Goal: Task Accomplishment & Management: Use online tool/utility

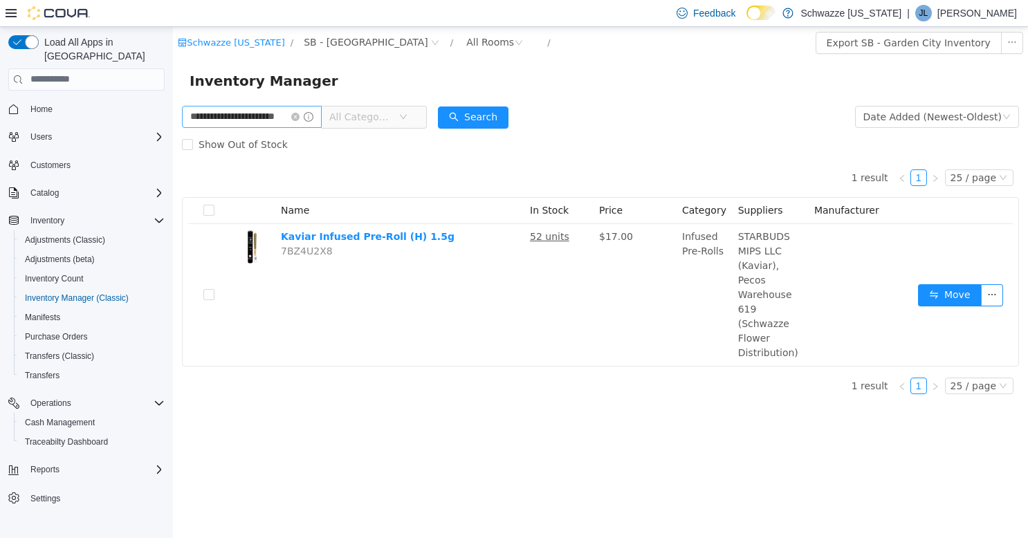
click at [299, 116] on icon "icon: close-circle" at bounding box center [295, 116] width 8 height 8
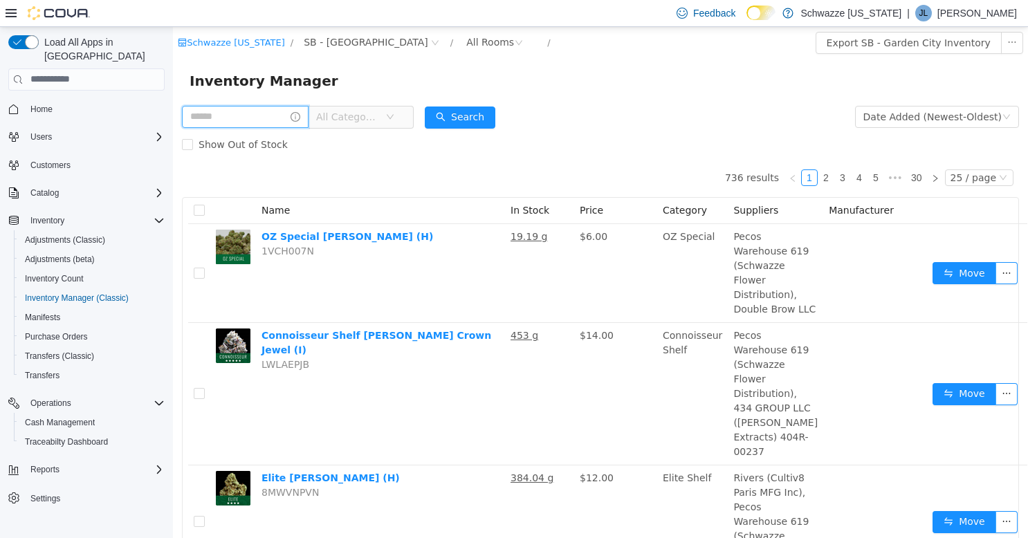
click at [239, 115] on input "text" at bounding box center [245, 116] width 127 height 22
type input "**********"
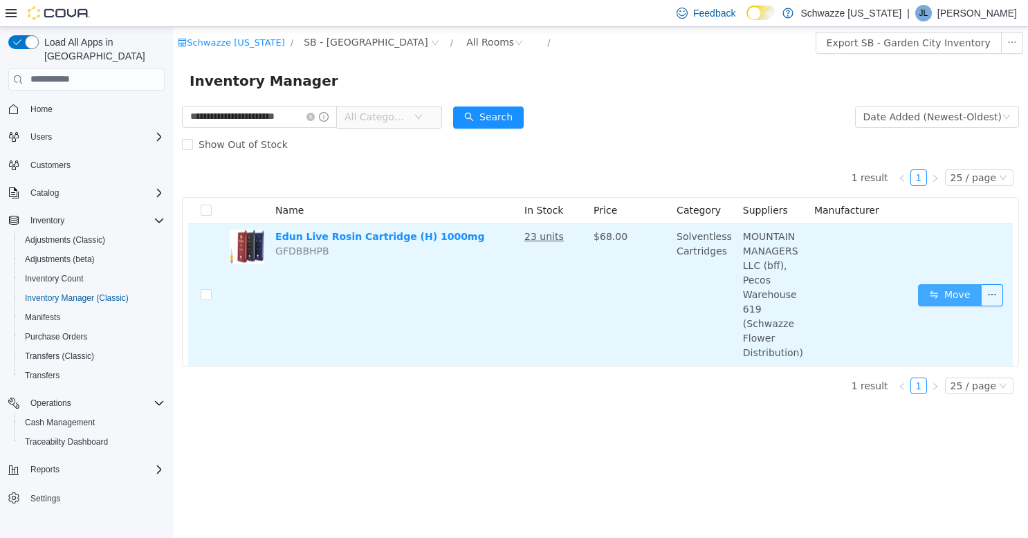
click at [947, 284] on button "Move" at bounding box center [950, 295] width 64 height 22
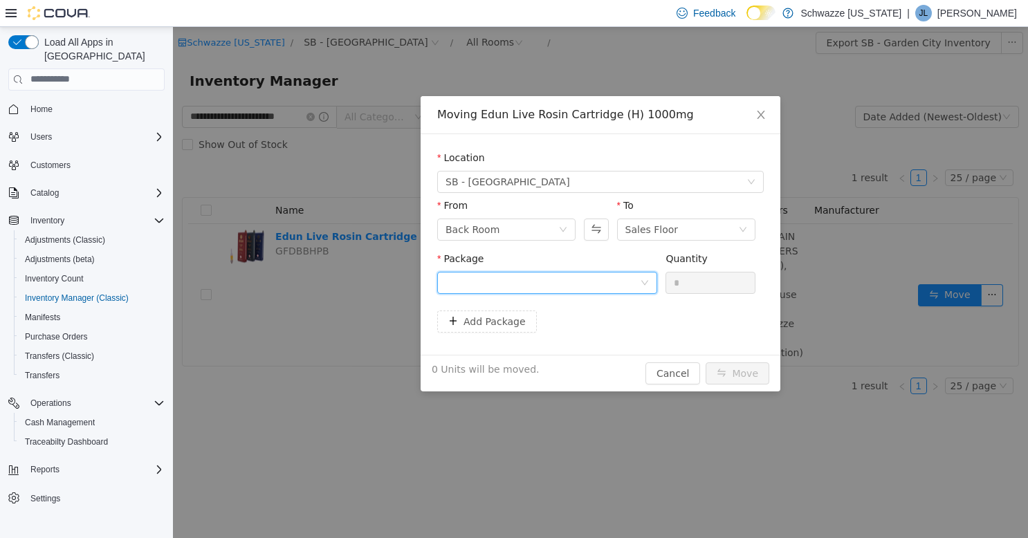
click at [555, 281] on div at bounding box center [542, 282] width 194 height 21
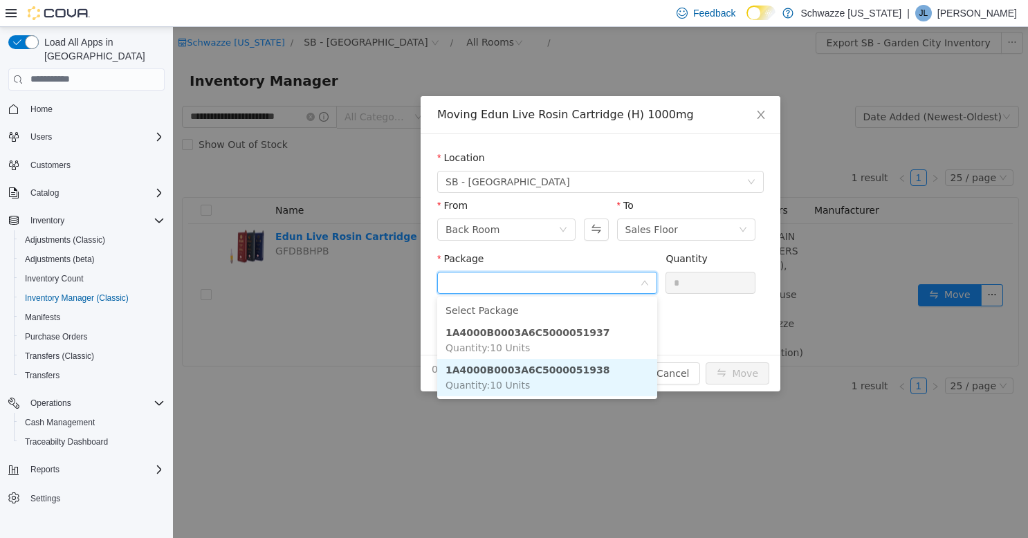
click at [562, 369] on strong "1A4000B0003A6C5000051938" at bounding box center [527, 369] width 164 height 11
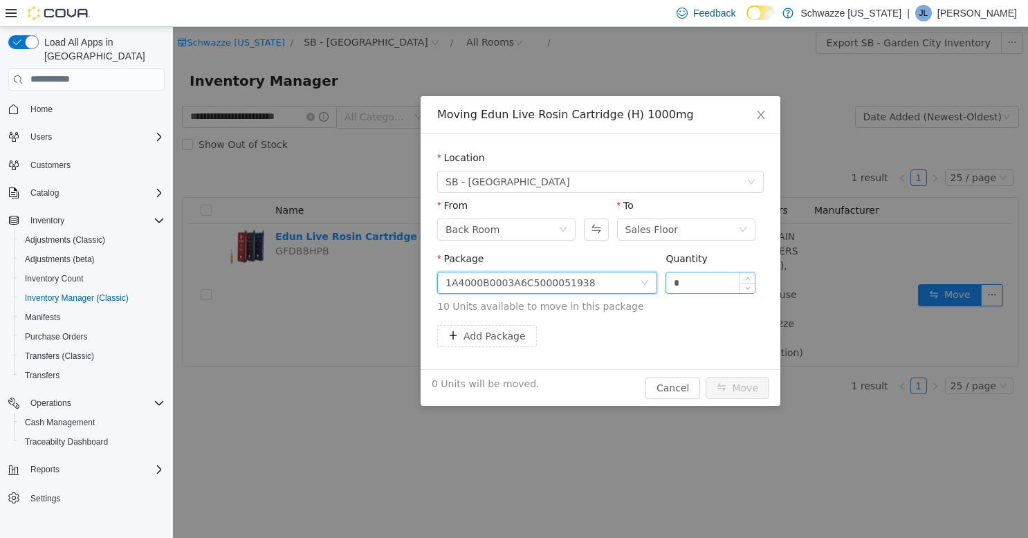
click at [701, 280] on input "*" at bounding box center [710, 282] width 89 height 21
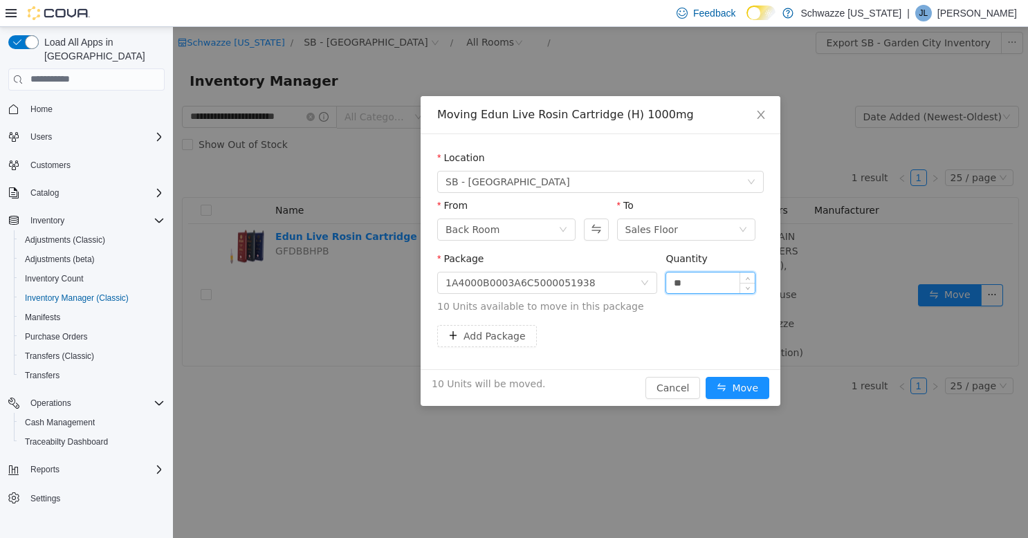
type input "**"
click at [705, 376] on button "Move" at bounding box center [737, 387] width 64 height 22
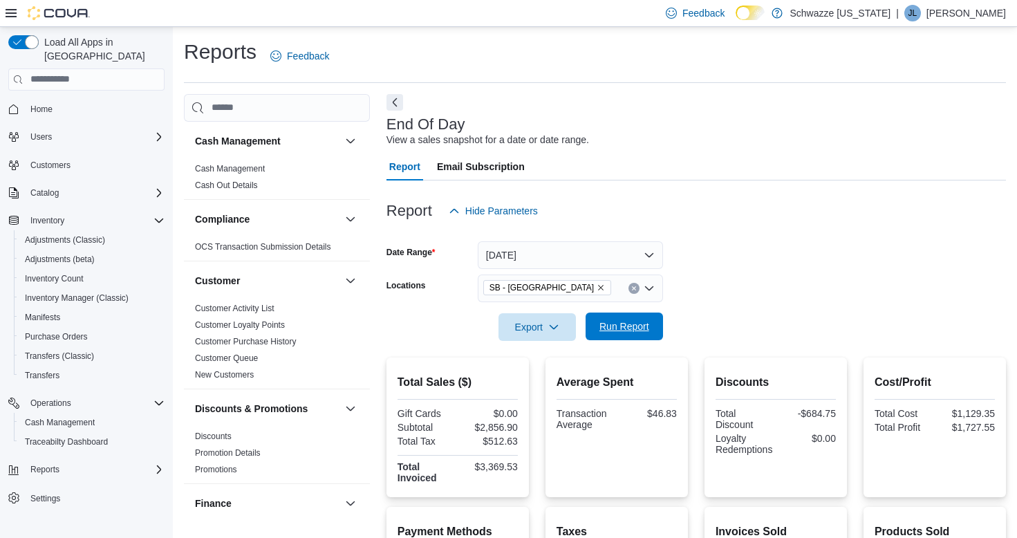
scroll to position [138, 0]
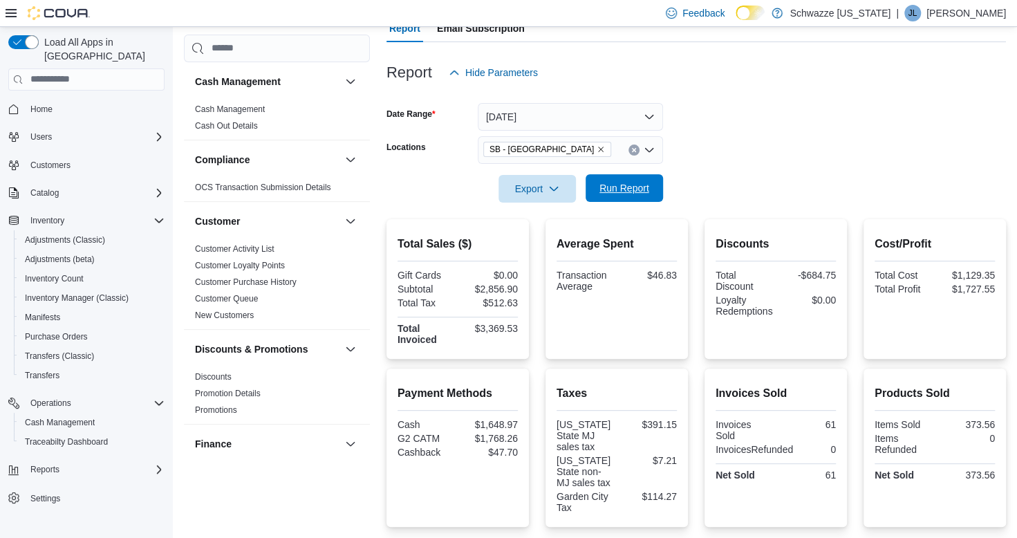
click at [633, 194] on span "Run Report" at bounding box center [625, 188] width 50 height 14
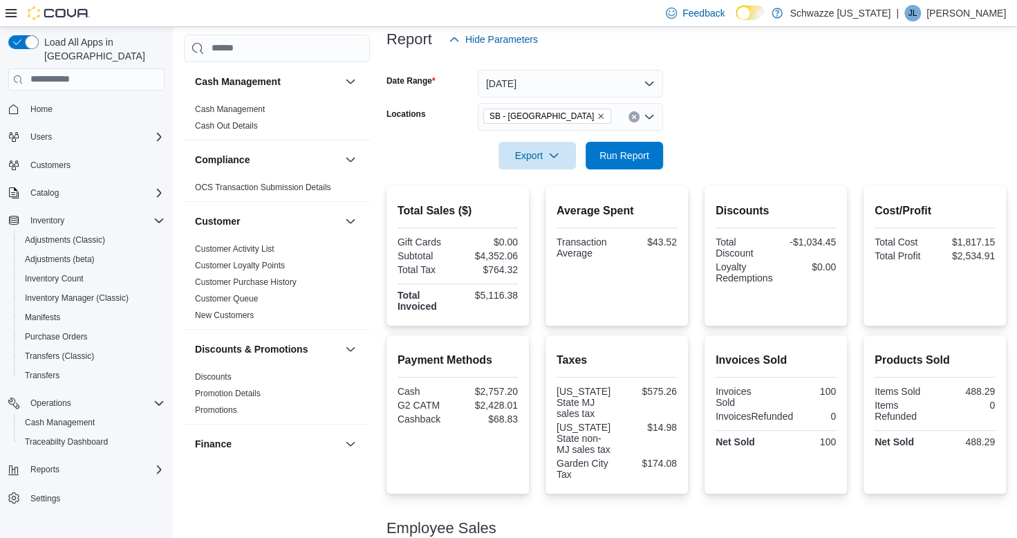
scroll to position [238, 0]
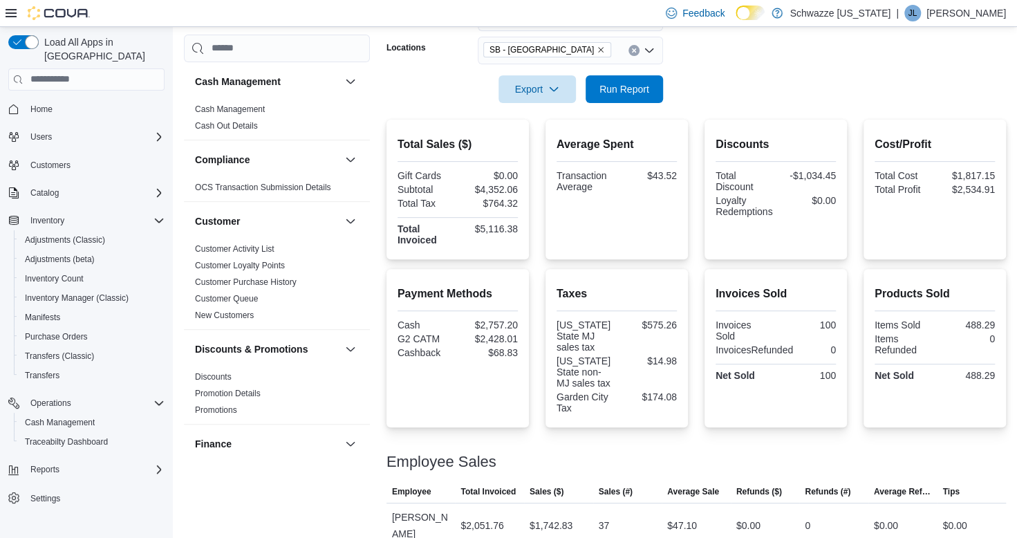
click at [644, 265] on div "Total Sales ($) Gift Cards $0.00 Subtotal $4,352.06 Total Tax $764.32 Total Inv…" at bounding box center [697, 402] width 620 height 564
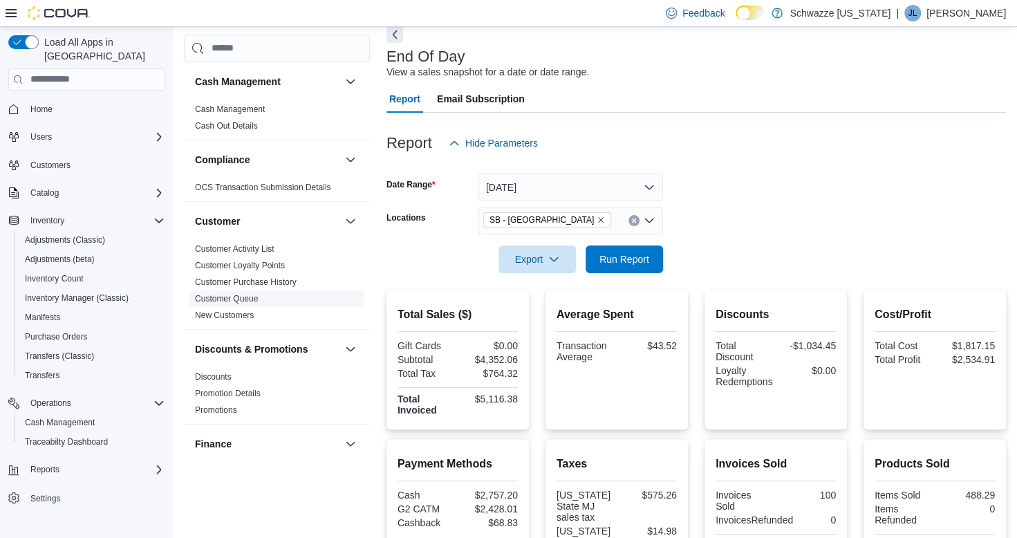
scroll to position [30, 0]
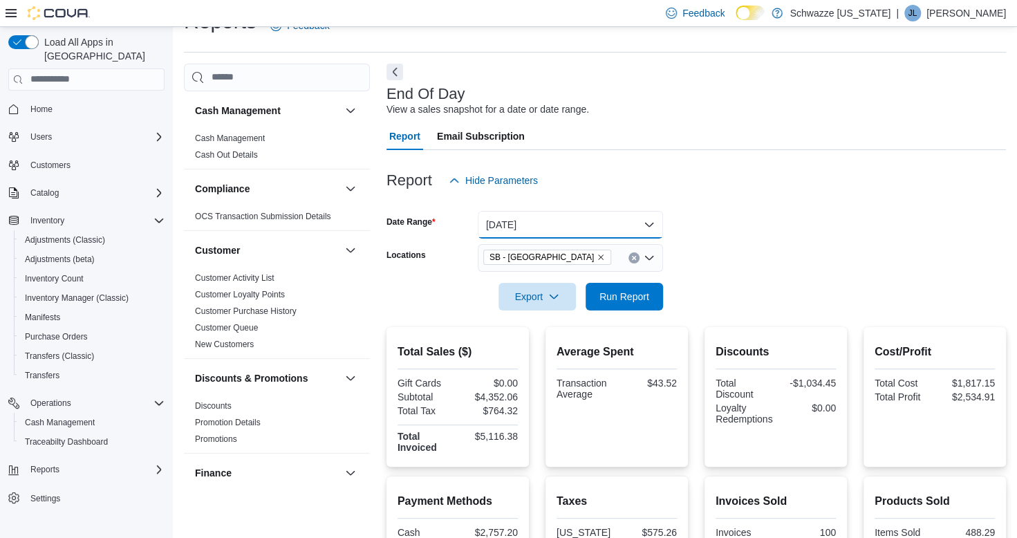
click at [573, 222] on button "Today" at bounding box center [570, 225] width 185 height 28
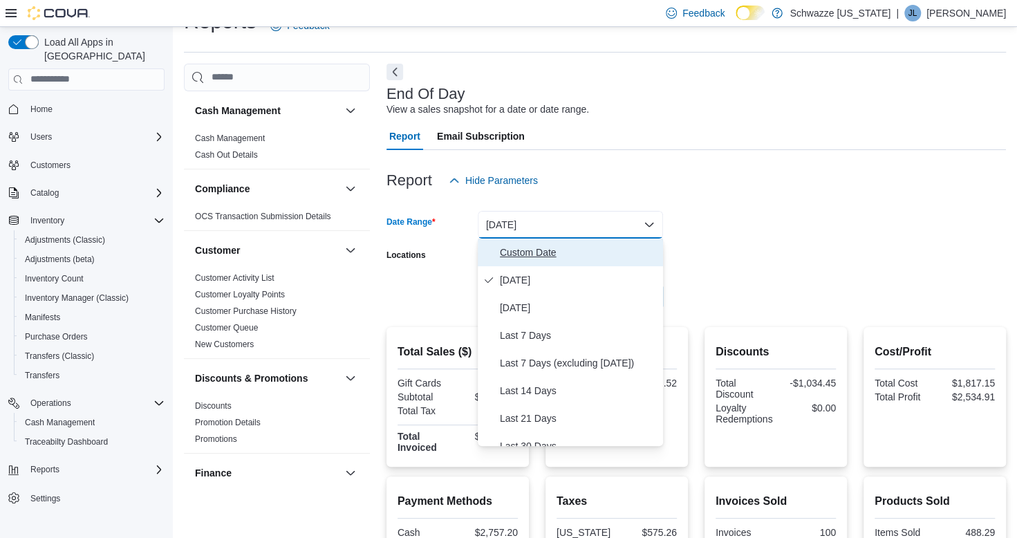
click at [589, 254] on span "Custom Date" at bounding box center [579, 252] width 158 height 17
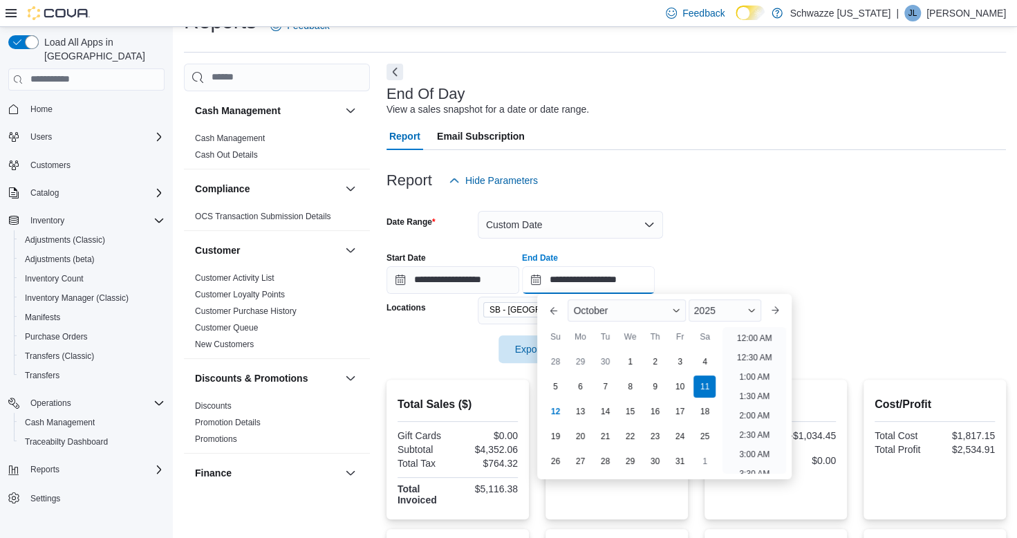
click at [655, 277] on input "**********" at bounding box center [588, 280] width 133 height 28
click at [751, 361] on li "12:00 PM" at bounding box center [754, 364] width 46 height 17
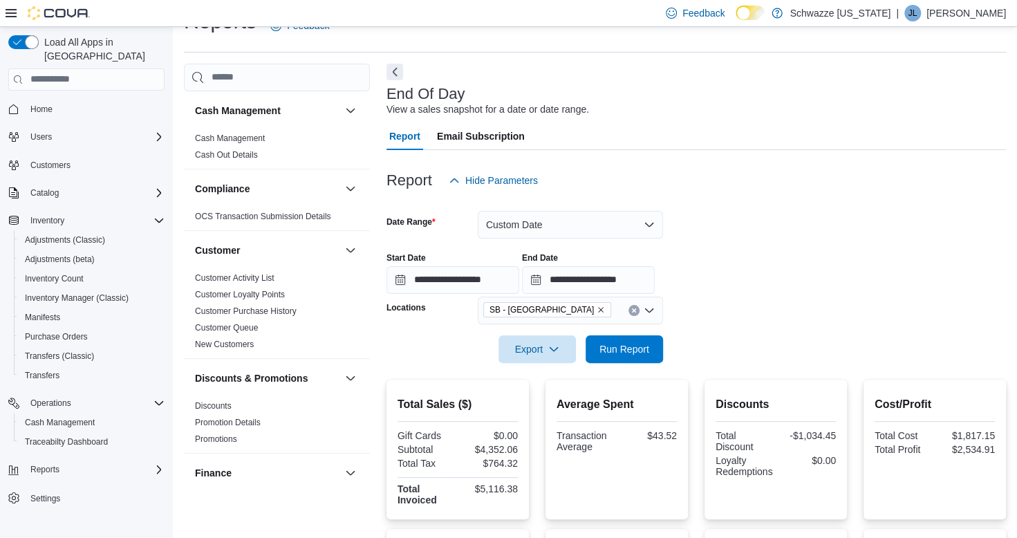
click at [806, 259] on div "**********" at bounding box center [697, 267] width 620 height 53
click at [624, 346] on span "Run Report" at bounding box center [625, 349] width 50 height 14
click at [564, 230] on button "Custom Date" at bounding box center [570, 225] width 185 height 28
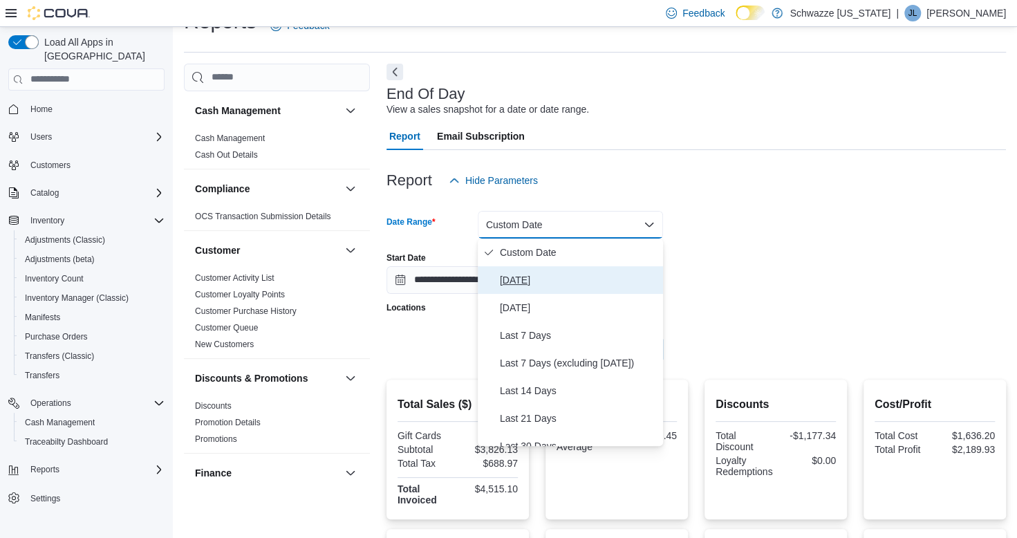
click at [511, 281] on span "Today" at bounding box center [579, 280] width 158 height 17
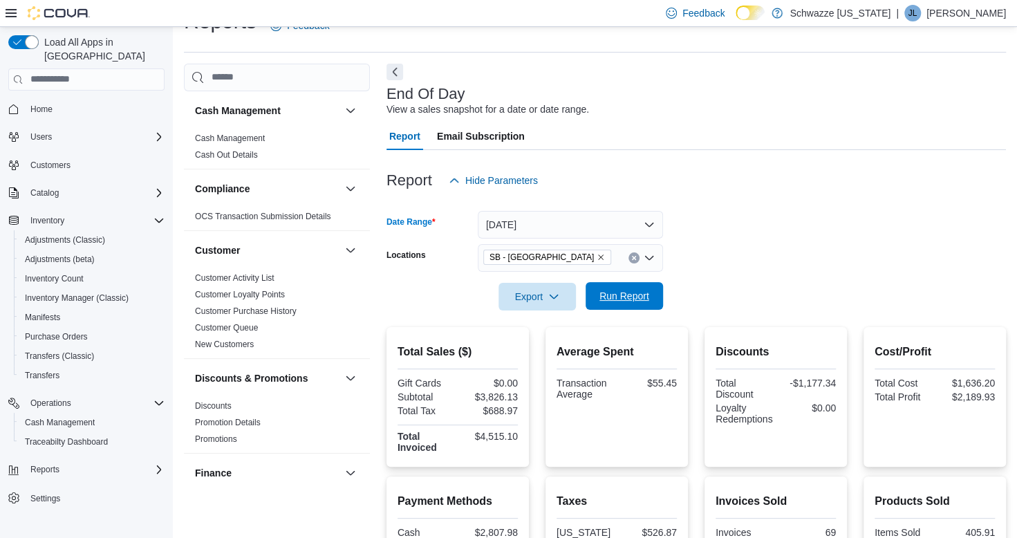
click at [615, 293] on span "Run Report" at bounding box center [625, 296] width 50 height 14
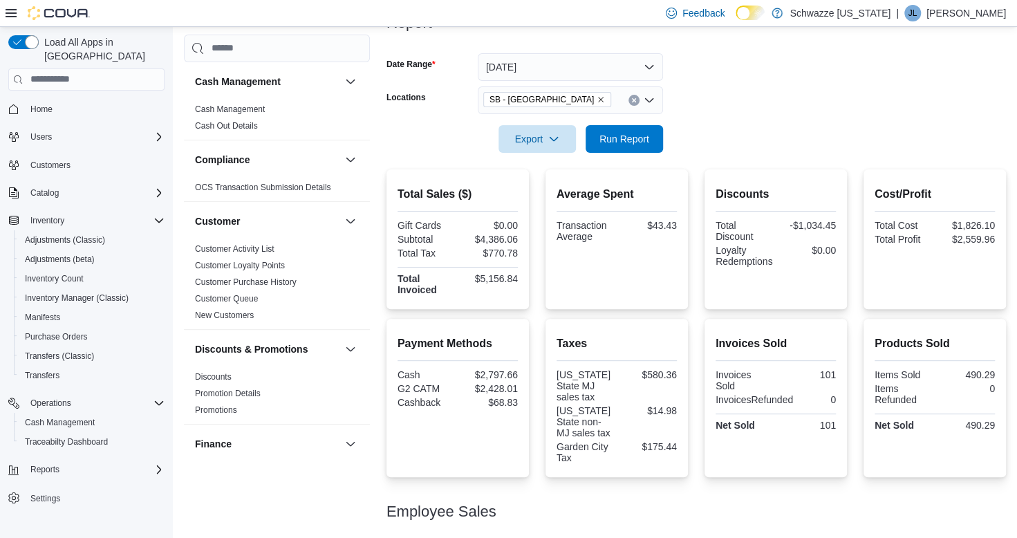
scroll to position [169, 0]
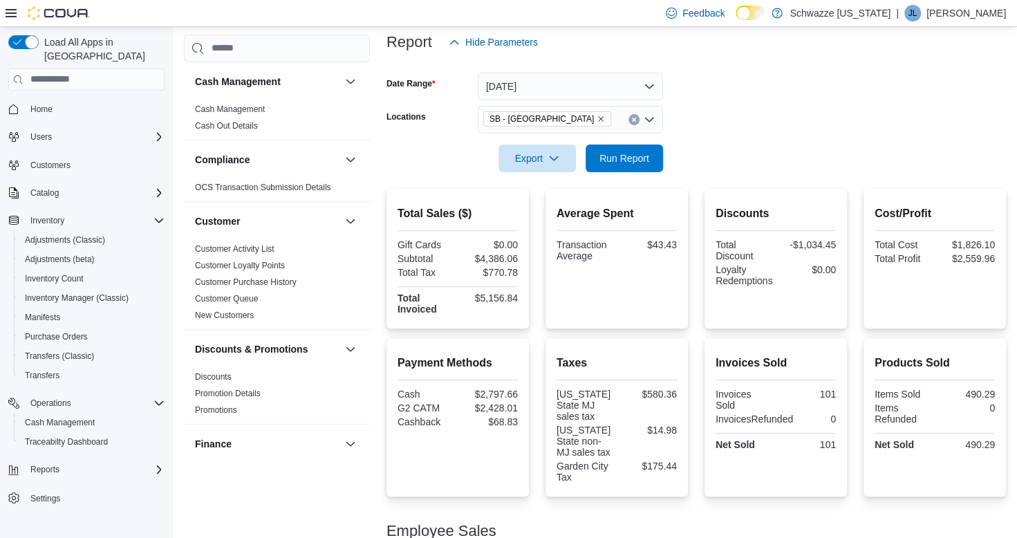
click at [707, 137] on div at bounding box center [697, 138] width 620 height 11
